Goal: Find contact information: Find contact information

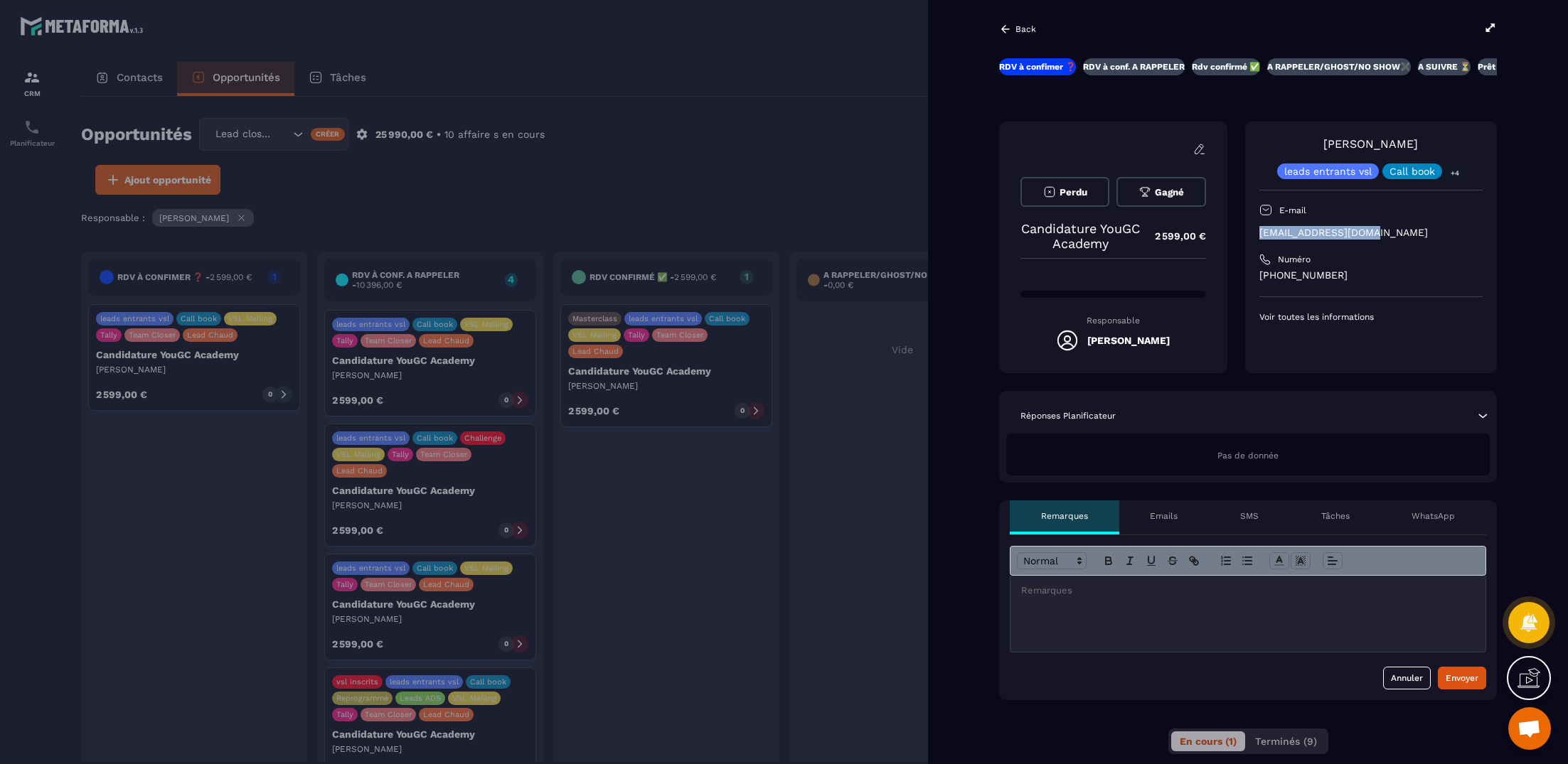
drag, startPoint x: 1396, startPoint y: 238, endPoint x: 1252, endPoint y: 232, distance: 144.1
click at [1249, 233] on div "[PERSON_NAME] leads entrants vsl Call book +4 E-mail [EMAIL_ADDRESS][DOMAIN_NAM…" at bounding box center [1371, 247] width 251 height 251
copy p "[EMAIL_ADDRESS][DOMAIN_NAME]"
drag, startPoint x: 1436, startPoint y: 238, endPoint x: 1435, endPoint y: 203, distance: 35.0
click at [1436, 237] on p "[EMAIL_ADDRESS][DOMAIN_NAME]" at bounding box center [1371, 232] width 224 height 13
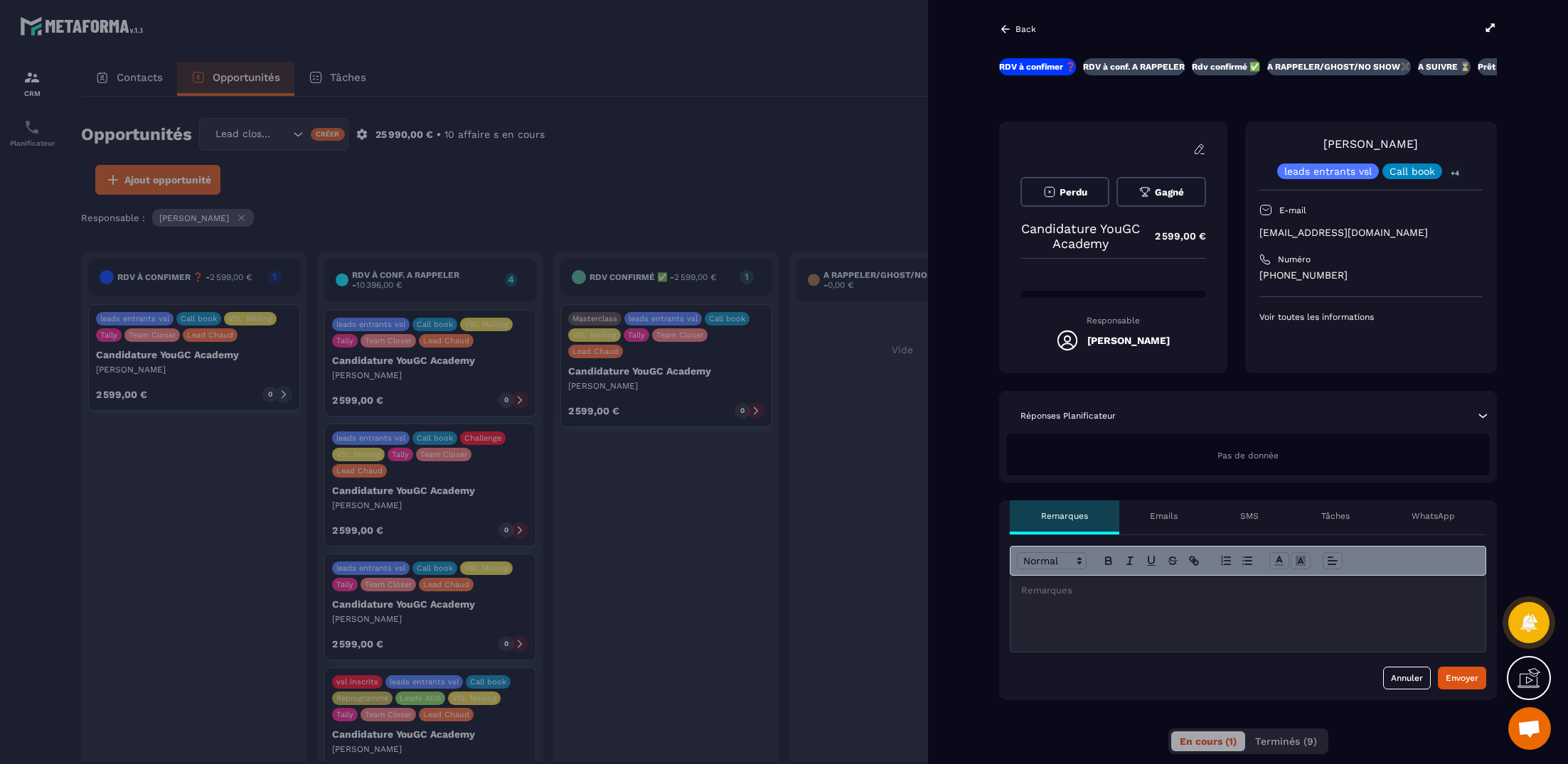
drag, startPoint x: 1362, startPoint y: 278, endPoint x: 1240, endPoint y: 273, distance: 122.1
click at [1240, 273] on div "Perdu Gagné Candidature YouGC Academy 2 599,00 € Responsable [PERSON_NAME] lead…" at bounding box center [1248, 247] width 498 height 251
copy p "[PHONE_NUMBER]"
drag, startPoint x: 1538, startPoint y: 272, endPoint x: 1500, endPoint y: 273, distance: 38.0
click at [1533, 273] on div "Back RDV à confimer ❓ RDV à conf. A RAPPELER Rdv confirmé ✅ A RAPPELER/GHOST/NO…" at bounding box center [1248, 382] width 640 height 764
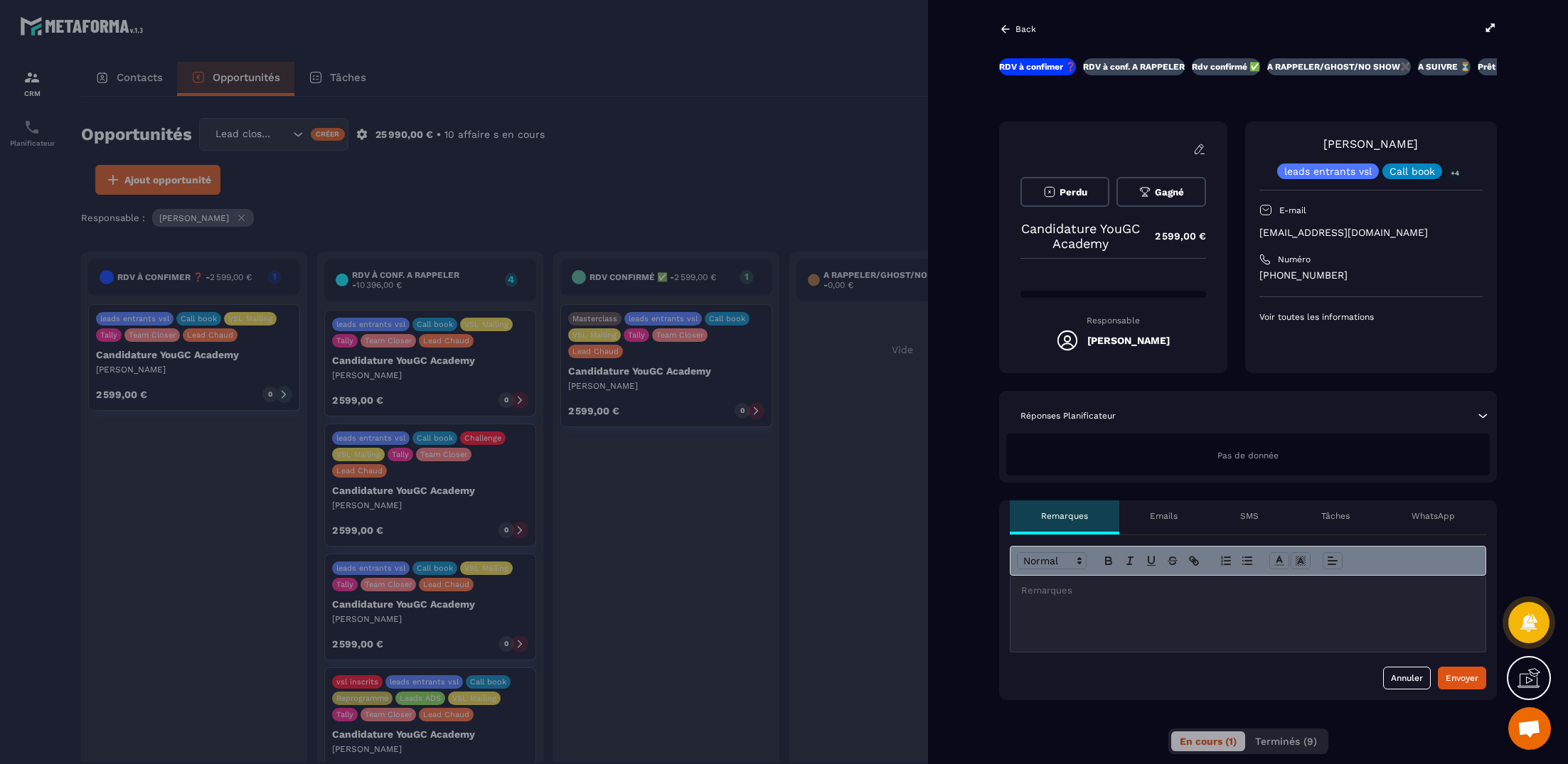
drag, startPoint x: 753, startPoint y: 465, endPoint x: 676, endPoint y: 469, distance: 77.1
click at [753, 465] on div at bounding box center [784, 382] width 1568 height 764
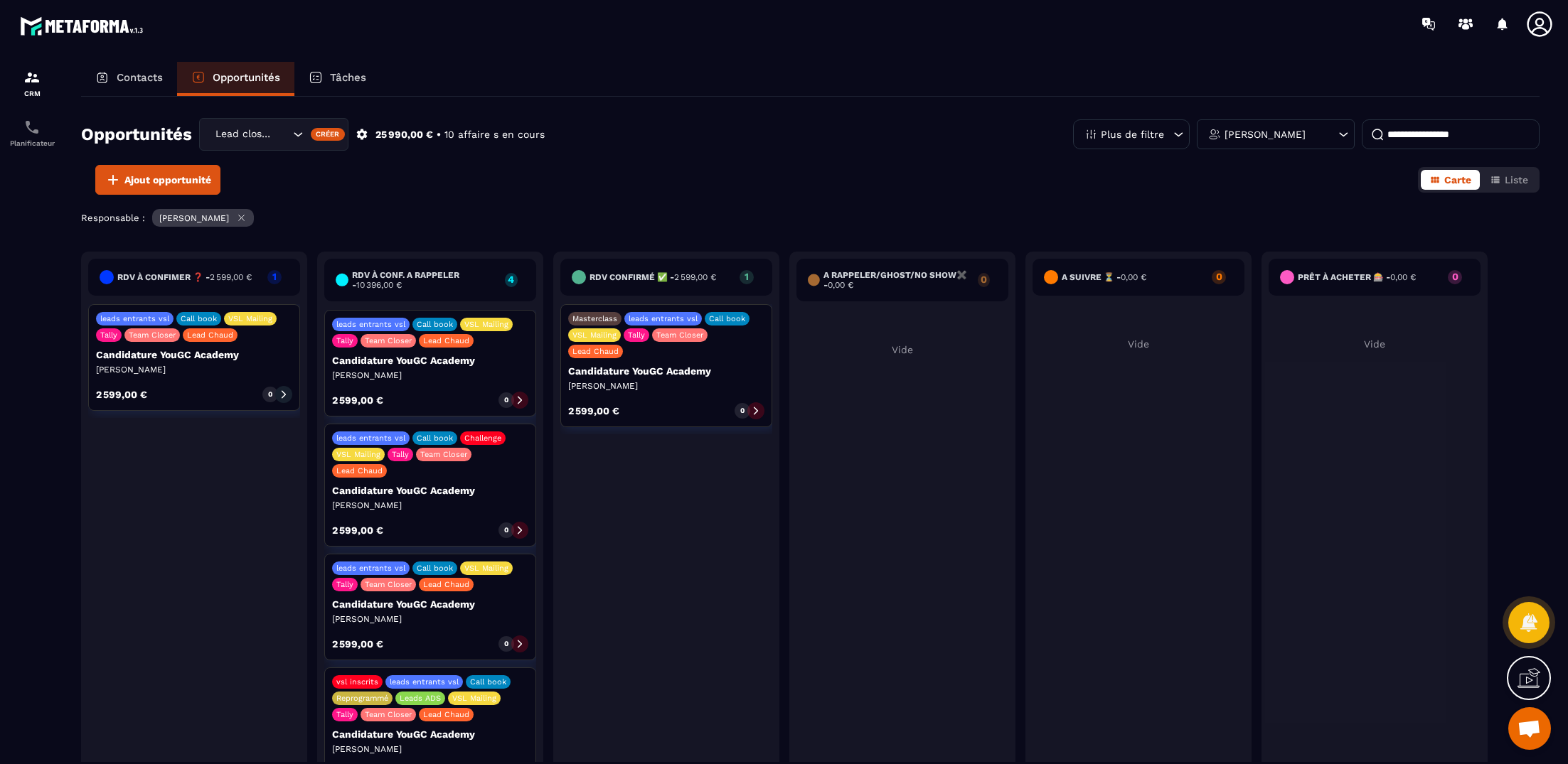
click at [279, 393] on icon at bounding box center [283, 394] width 10 height 10
click at [271, 371] on p "[PERSON_NAME]" at bounding box center [194, 369] width 196 height 11
click at [279, 396] on icon at bounding box center [283, 394] width 10 height 10
click at [283, 396] on icon at bounding box center [283, 394] width 10 height 10
